Goal: Transaction & Acquisition: Purchase product/service

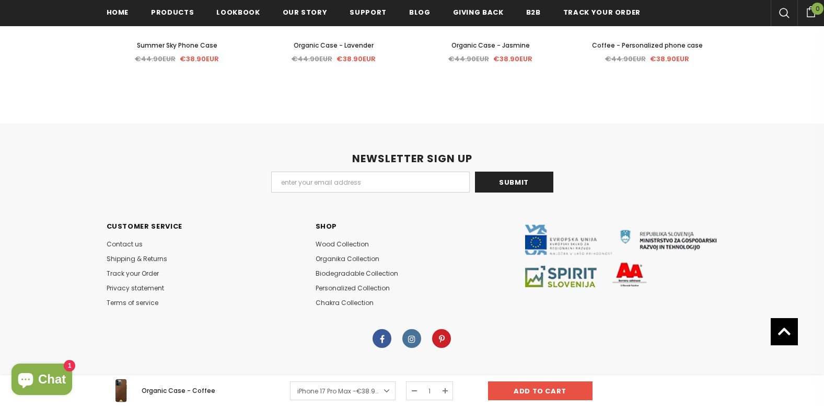
scroll to position [2833, 0]
